Goal: Transaction & Acquisition: Purchase product/service

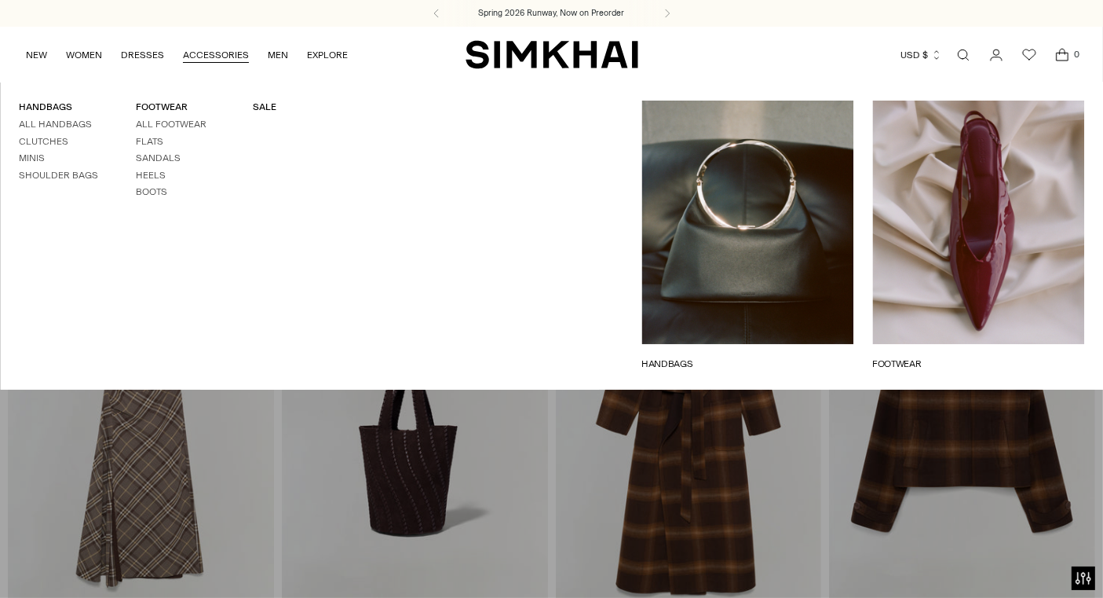
click at [55, 141] on link "Clutches" at bounding box center [43, 141] width 49 height 11
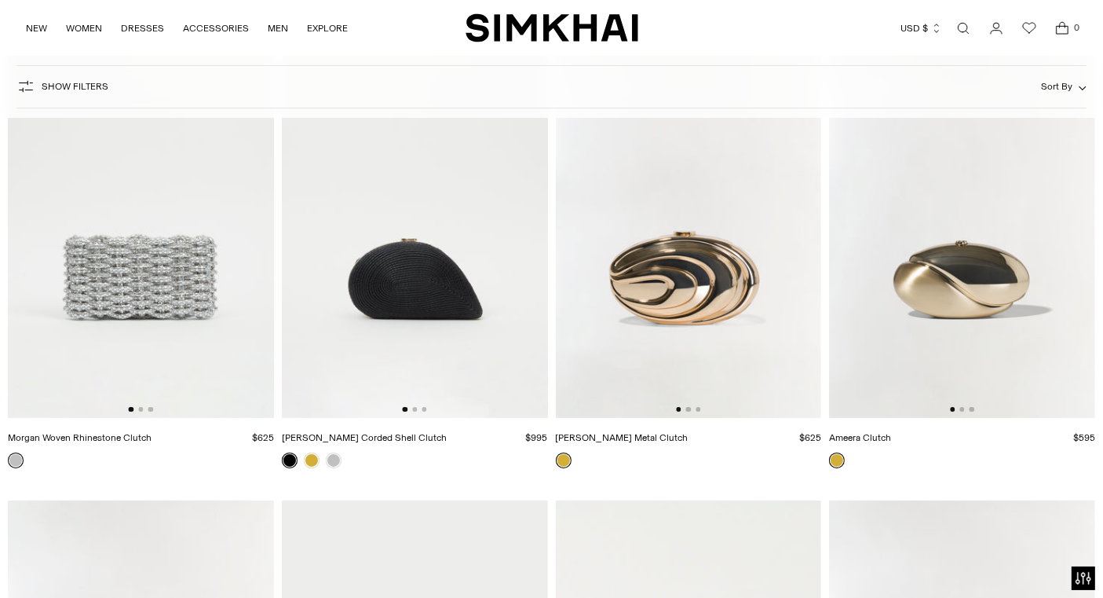
scroll to position [200, 0]
click at [335, 457] on link at bounding box center [334, 460] width 16 height 16
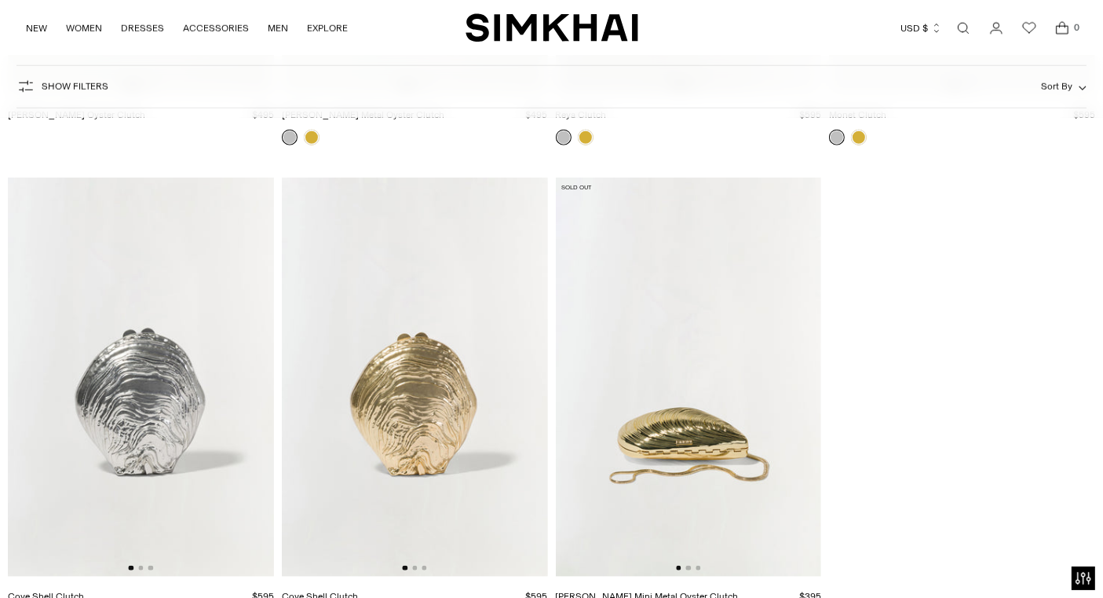
scroll to position [1849, 0]
